Goal: Task Accomplishment & Management: Complete application form

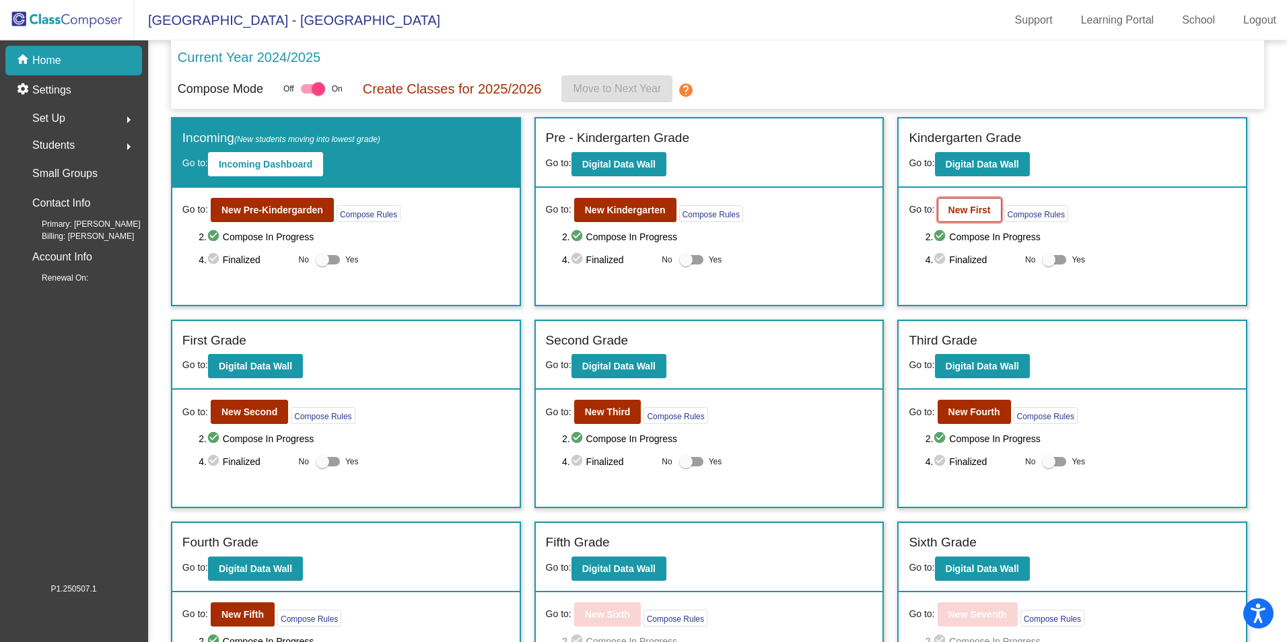
click at [976, 214] on b "New First" at bounding box center [969, 210] width 42 height 11
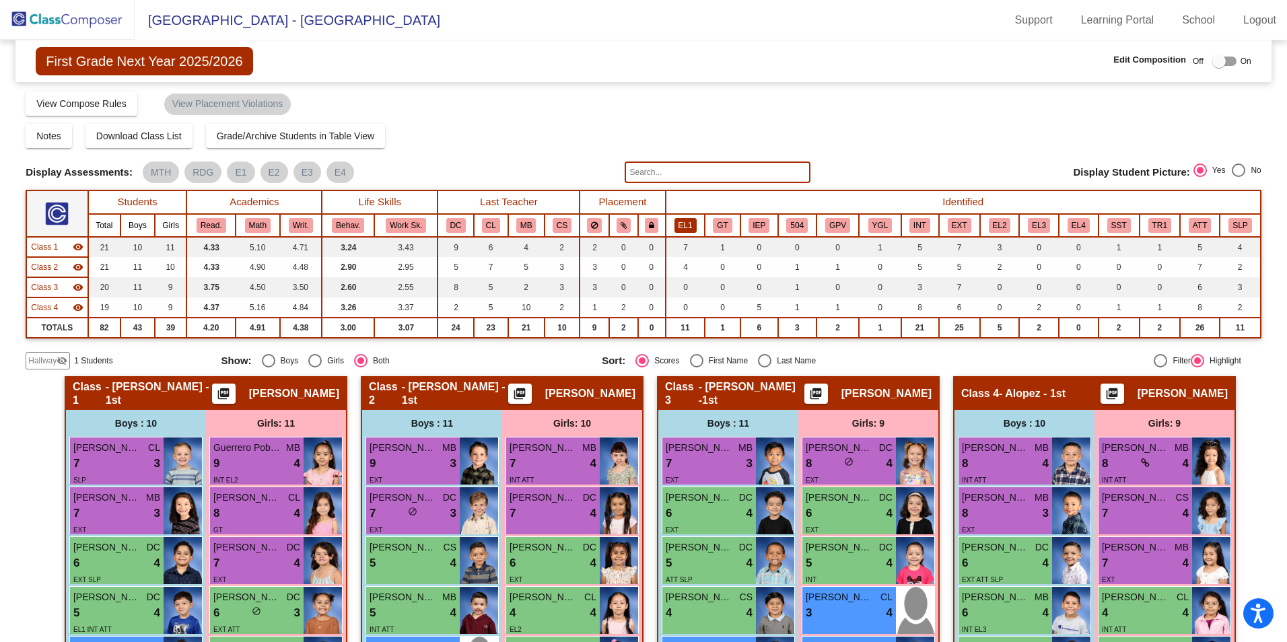
click at [687, 229] on button "EL1" at bounding box center [686, 225] width 22 height 15
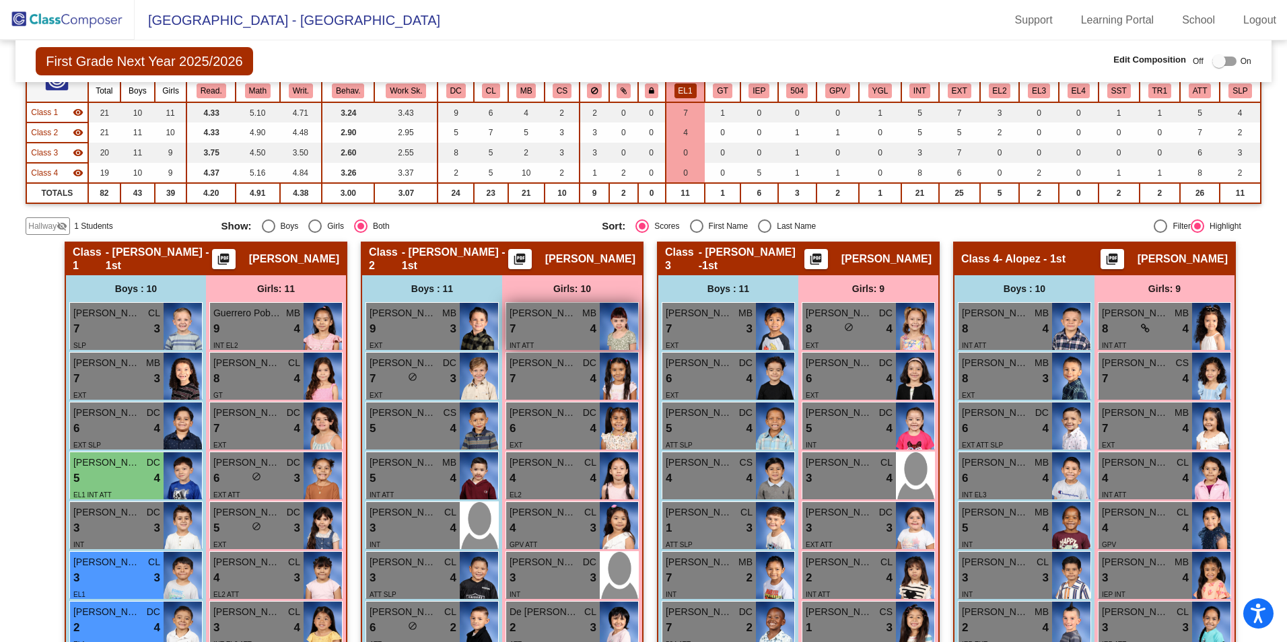
scroll to position [202, 0]
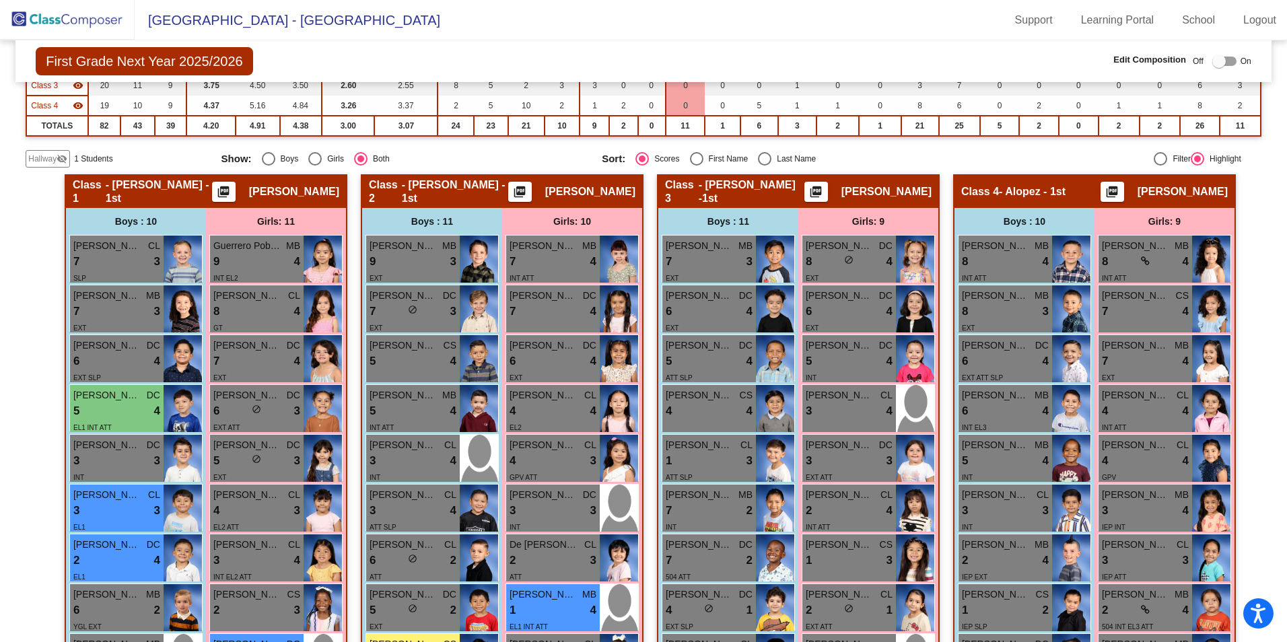
click at [40, 161] on span "Hallway" at bounding box center [42, 159] width 28 height 12
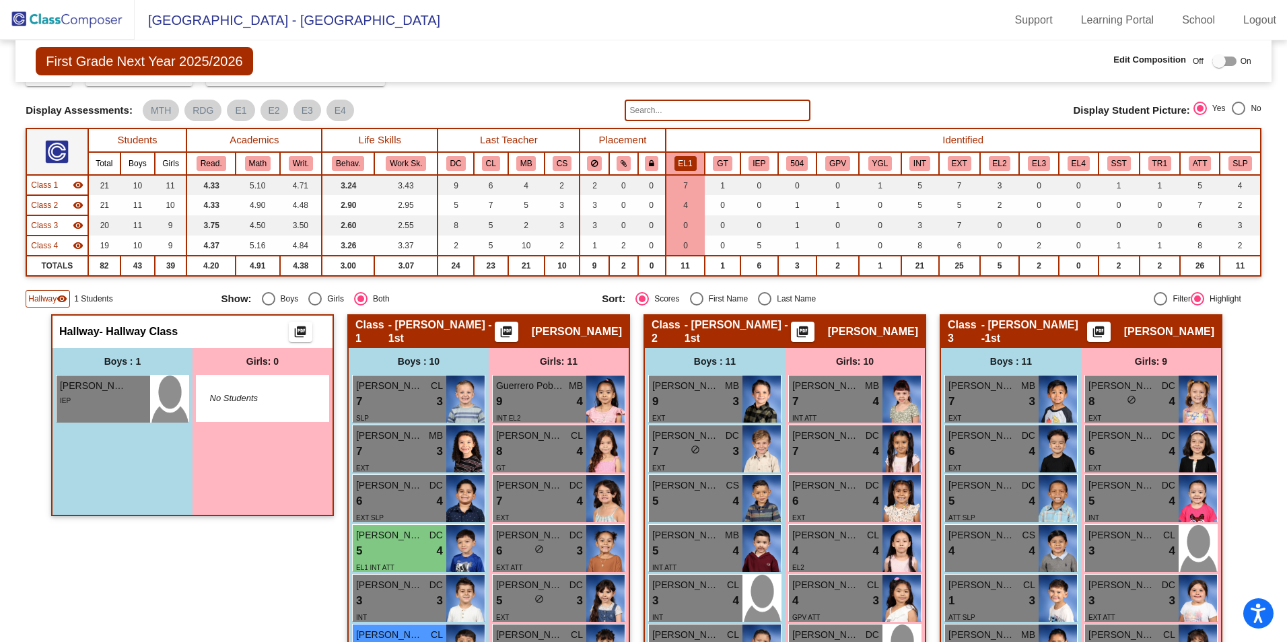
scroll to position [0, 0]
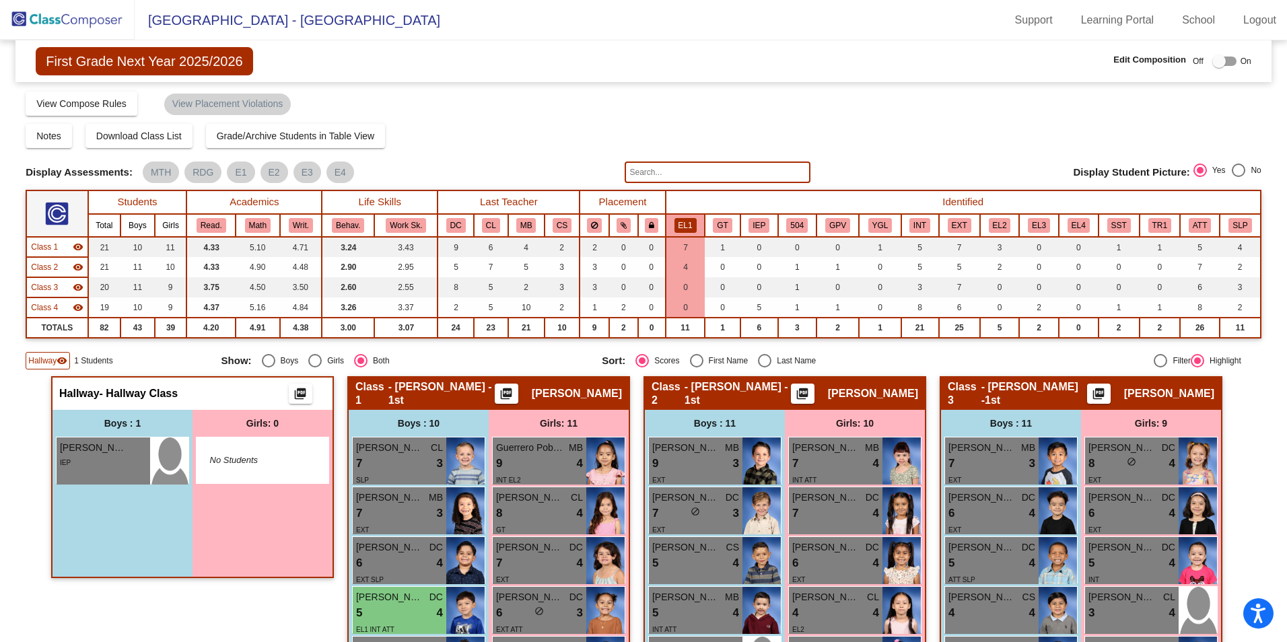
click at [1222, 60] on div at bounding box center [1224, 61] width 24 height 9
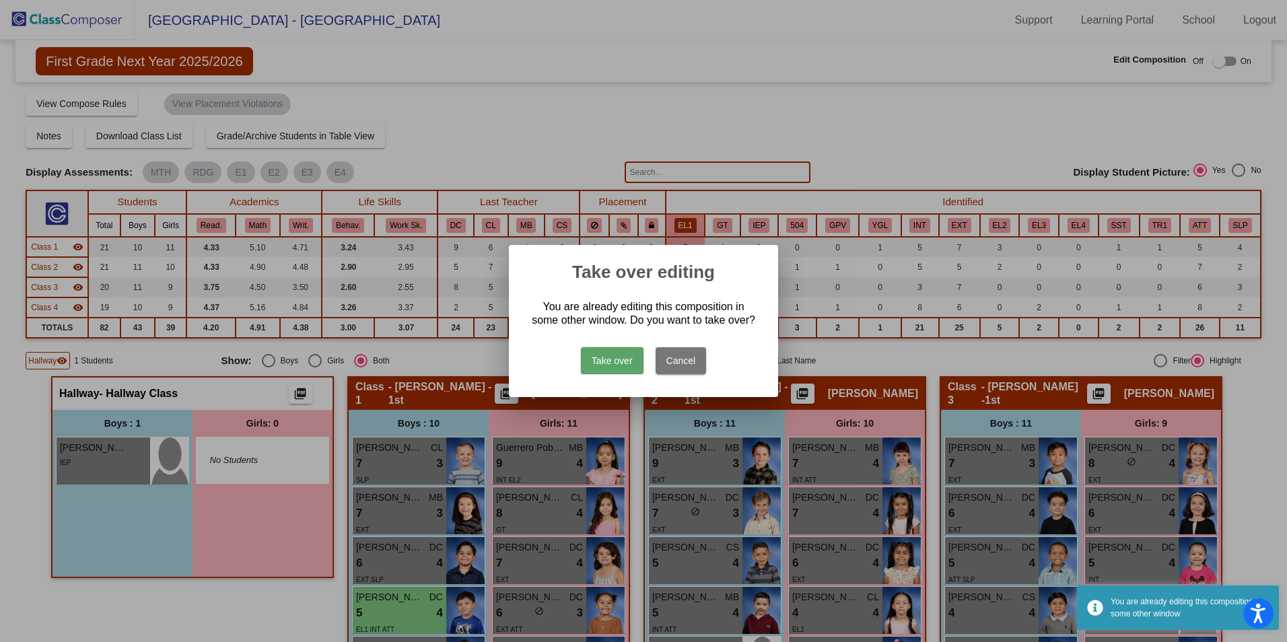
click at [607, 357] on button "Take over" at bounding box center [612, 360] width 63 height 27
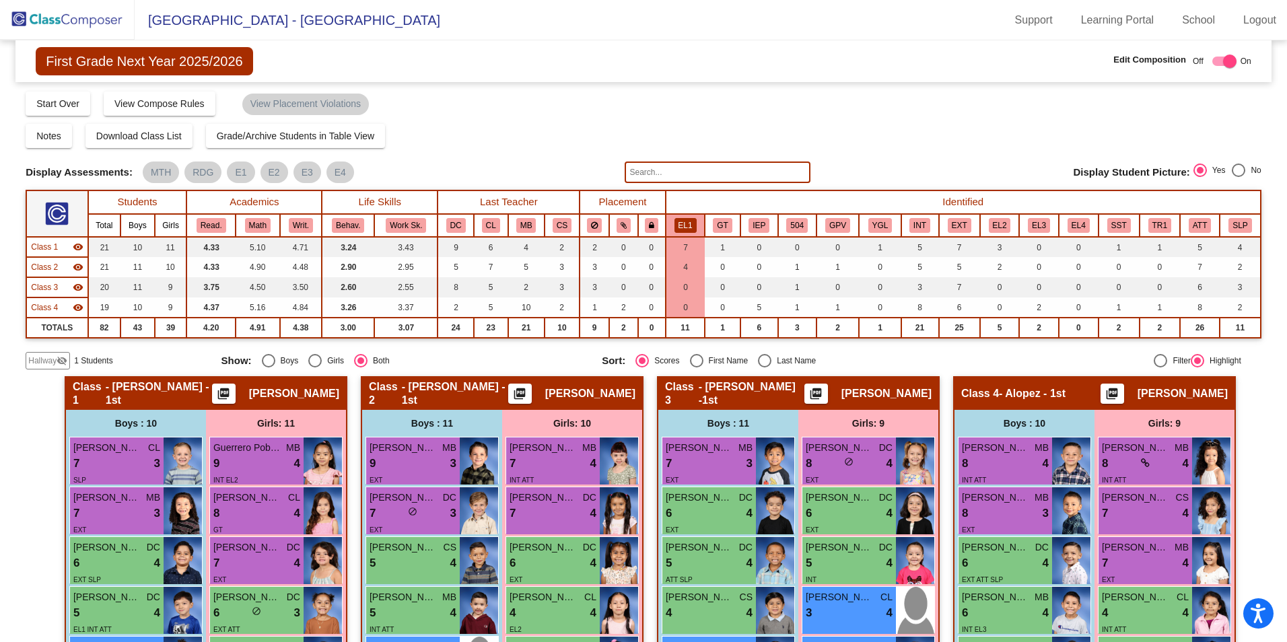
click at [28, 356] on div "Hallway visibility_off" at bounding box center [48, 361] width 44 height 18
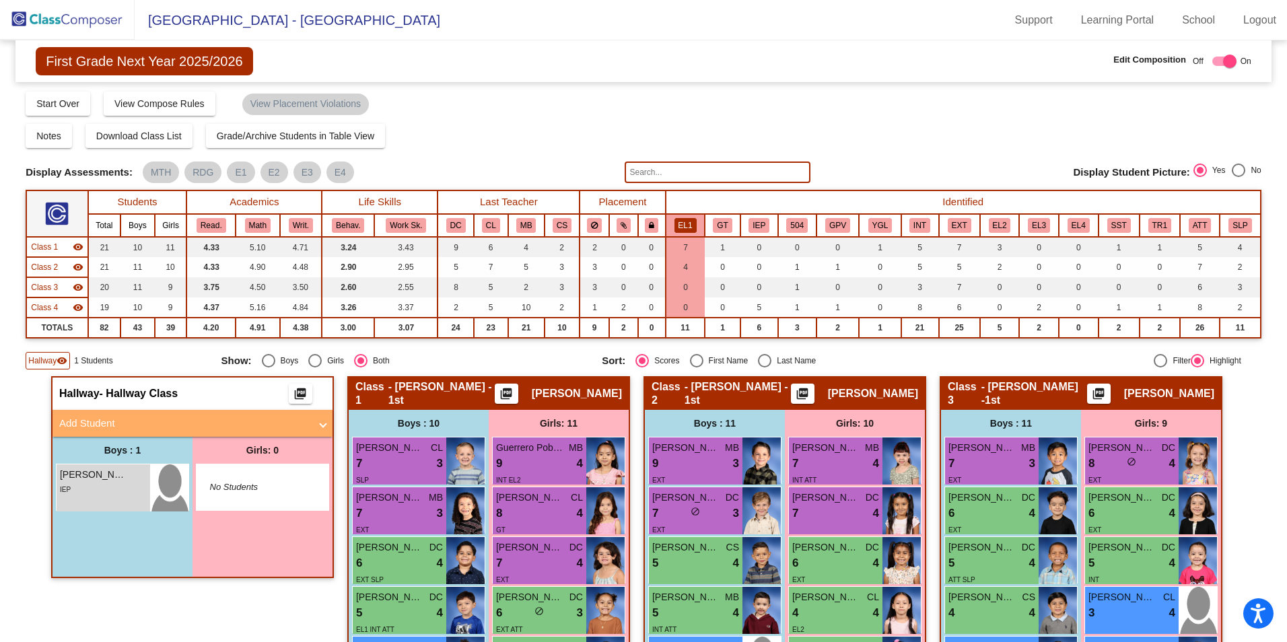
click at [75, 421] on mat-panel-title "Add Student" at bounding box center [184, 423] width 250 height 15
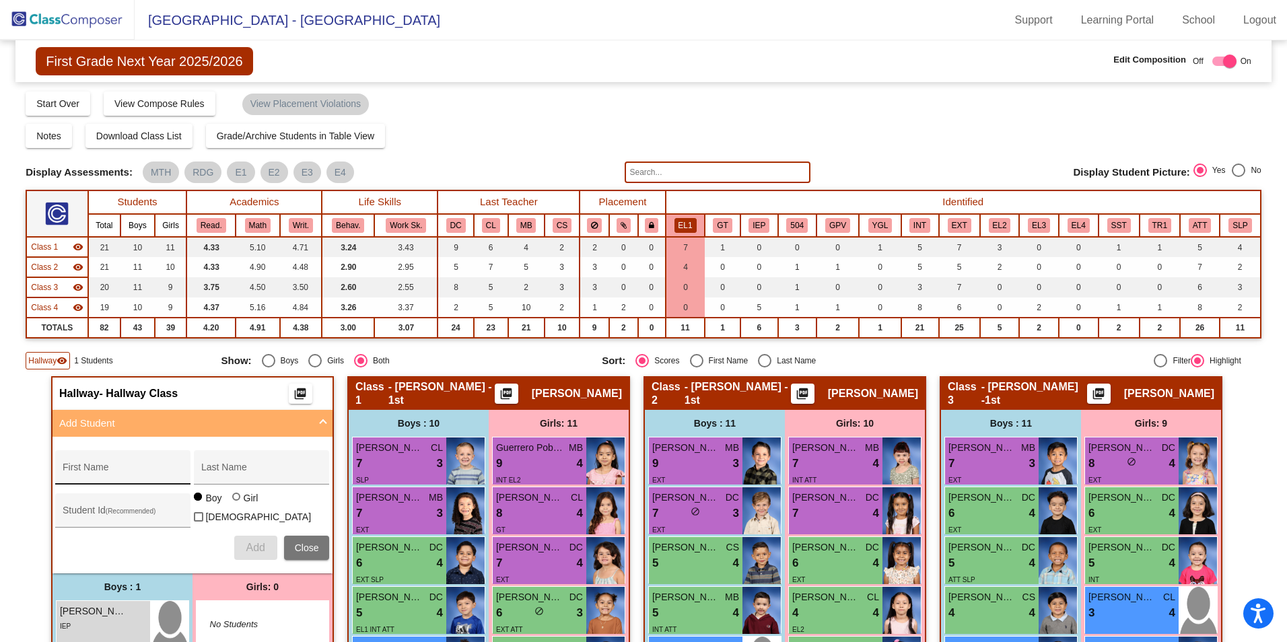
click at [110, 466] on div "First Name" at bounding box center [123, 472] width 121 height 28
type input "[PERSON_NAME]"
type input "358280"
click at [234, 501] on div at bounding box center [236, 497] width 8 height 8
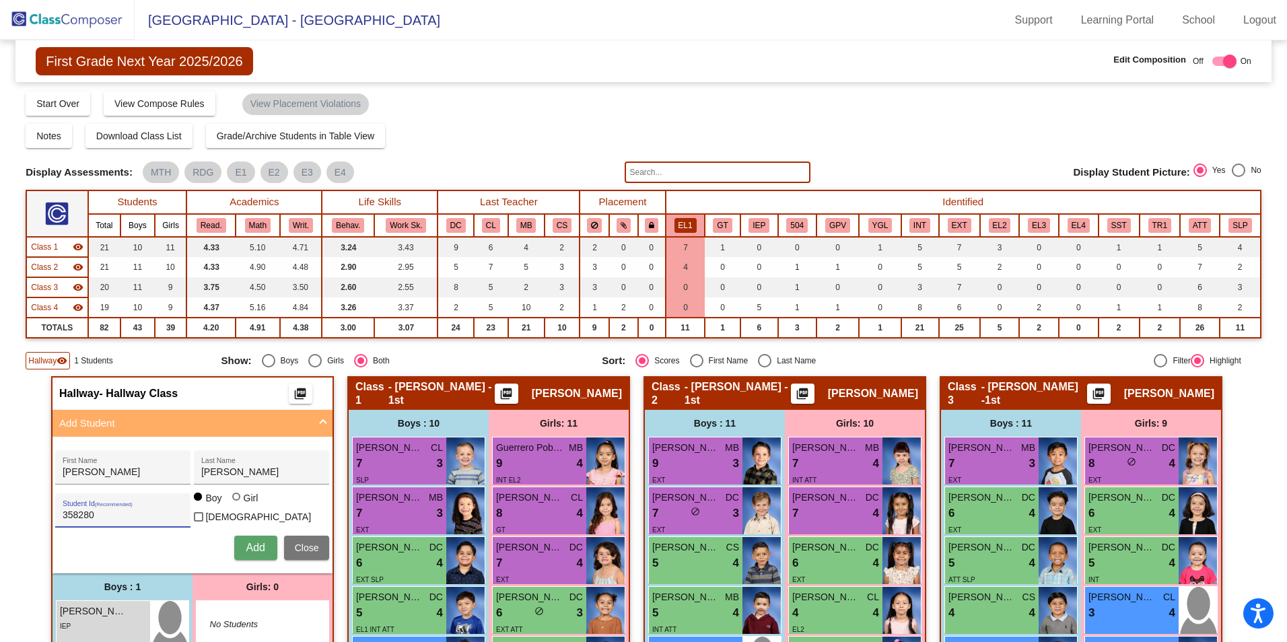
click at [237, 504] on input "Girl" at bounding box center [237, 504] width 1 height 1
radio input "true"
click at [258, 551] on button "Add" at bounding box center [255, 548] width 43 height 24
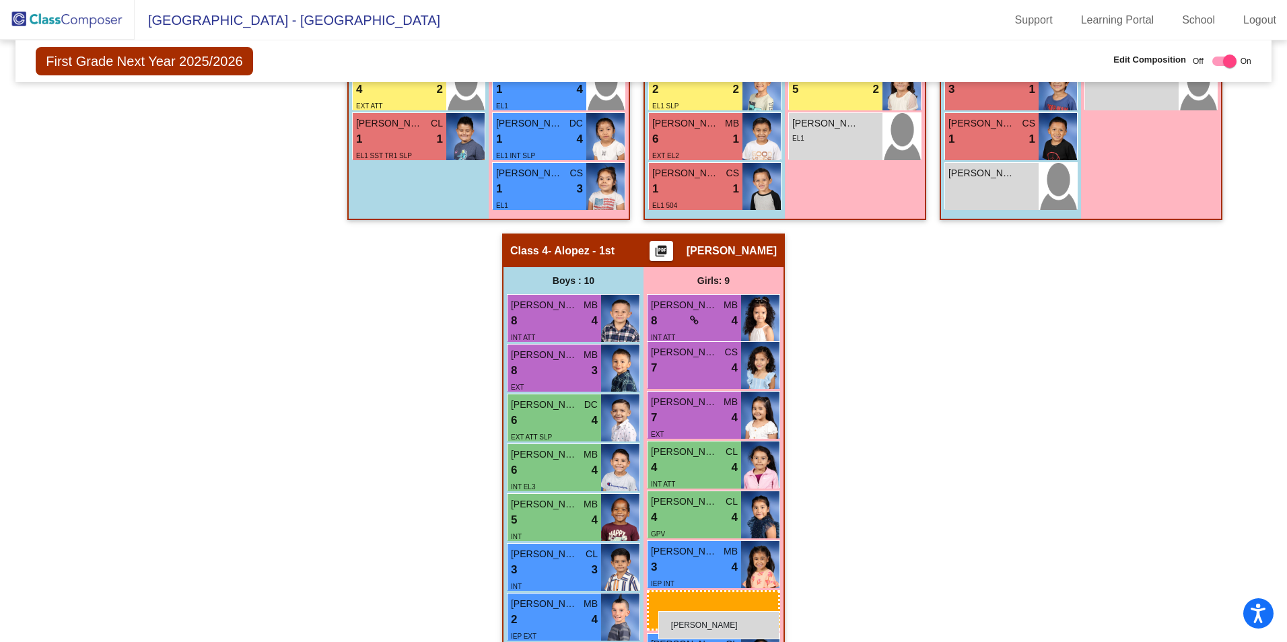
scroll to position [784, 0]
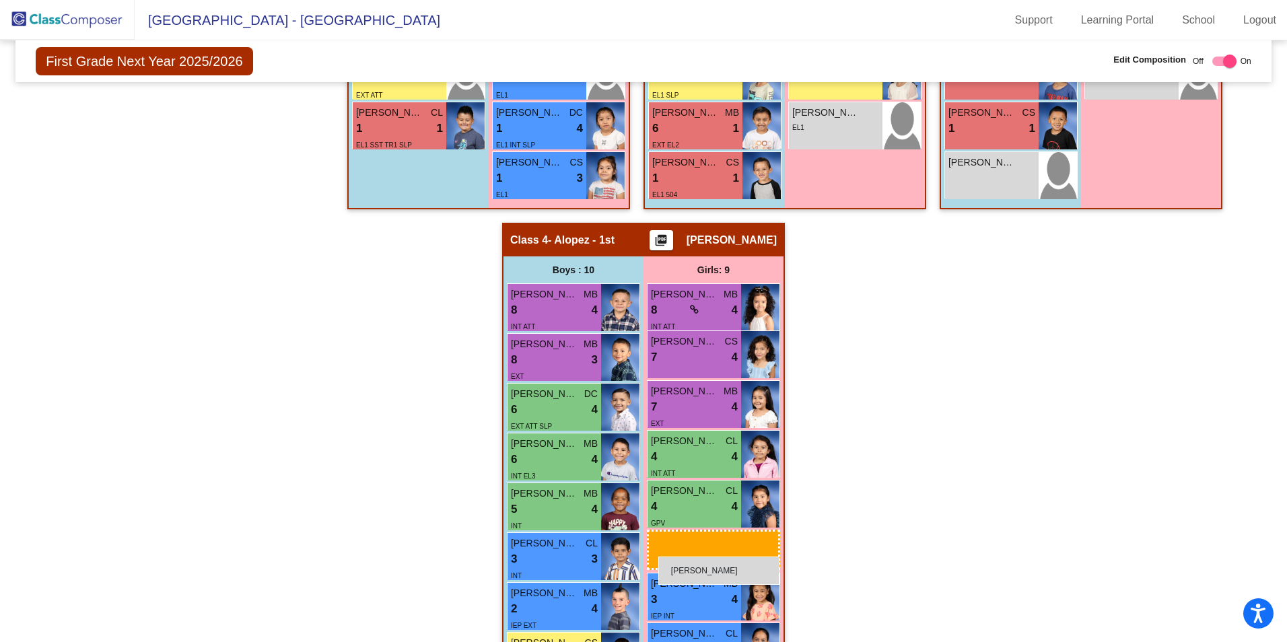
drag, startPoint x: 261, startPoint y: 156, endPoint x: 658, endPoint y: 557, distance: 564.5
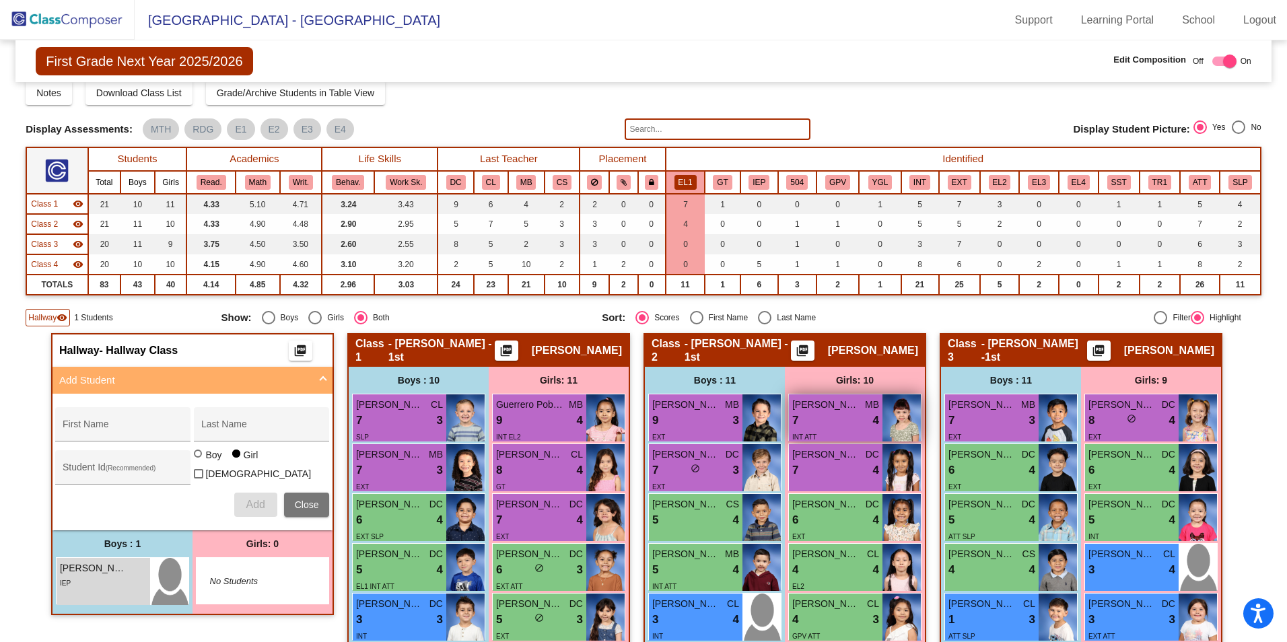
scroll to position [0, 0]
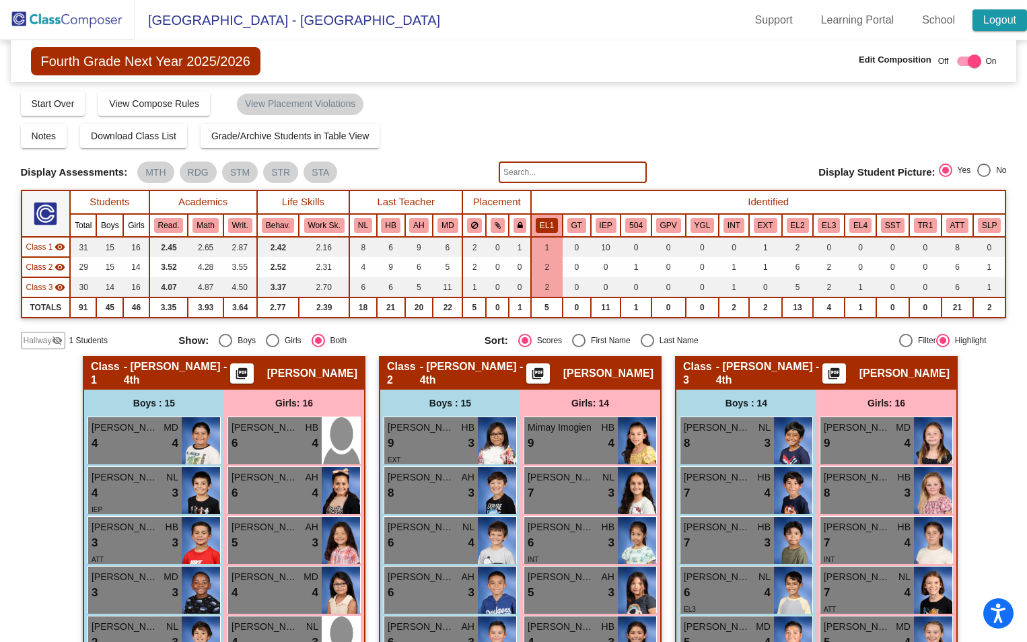
scroll to position [55, 0]
